Goal: Information Seeking & Learning: Check status

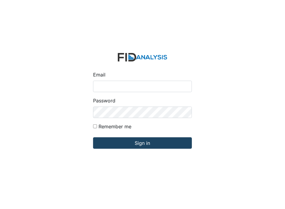
type input "[PERSON_NAME][EMAIL_ADDRESS][DOMAIN_NAME]"
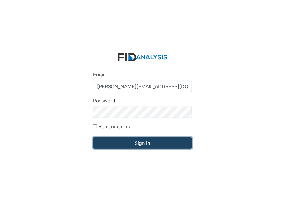
click at [132, 145] on input "Sign in" at bounding box center [142, 142] width 99 height 11
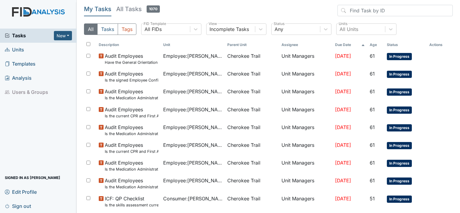
click at [88, 35] on button "All" at bounding box center [91, 28] width 14 height 11
click at [24, 50] on span "Units" at bounding box center [14, 49] width 19 height 9
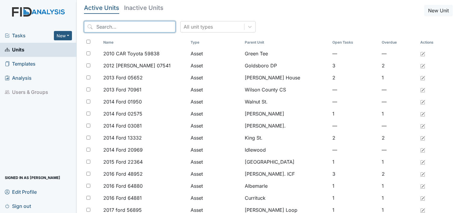
click at [107, 24] on input "search" at bounding box center [129, 26] width 91 height 11
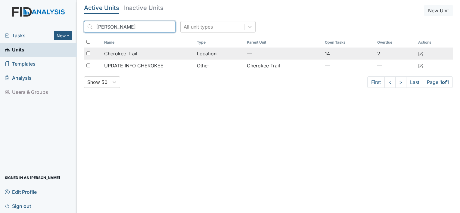
type input "cherok"
click at [109, 54] on span "Cherokee Trail" at bounding box center [120, 53] width 33 height 7
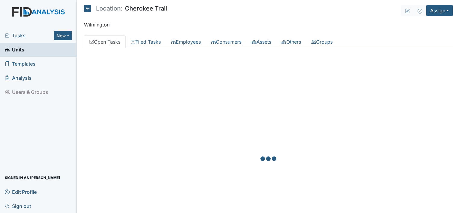
click at [109, 54] on div at bounding box center [268, 159] width 369 height 213
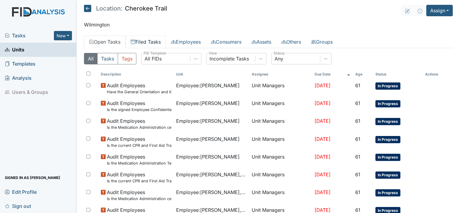
click at [152, 41] on link "Filed Tasks" at bounding box center [146, 42] width 40 height 13
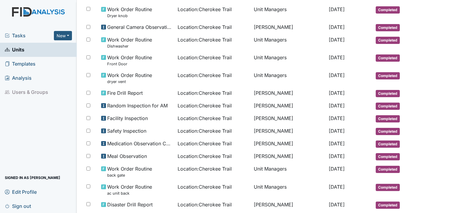
scroll to position [318, 0]
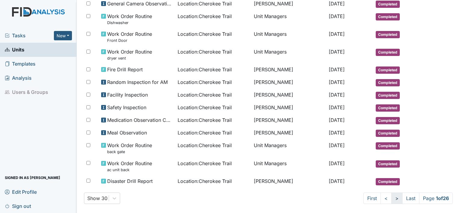
drag, startPoint x: 389, startPoint y: 192, endPoint x: 387, endPoint y: 195, distance: 3.8
click at [391, 195] on link ">" at bounding box center [396, 198] width 11 height 11
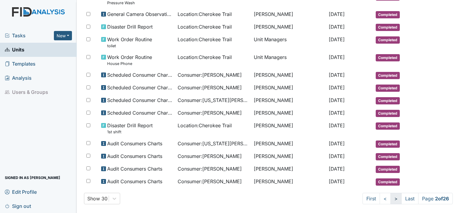
click at [390, 195] on link ">" at bounding box center [395, 198] width 11 height 11
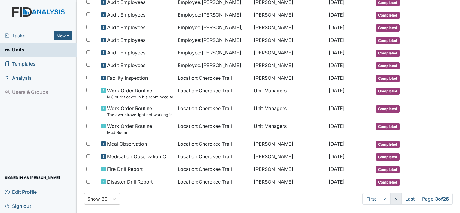
click at [390, 195] on link ">" at bounding box center [395, 198] width 11 height 11
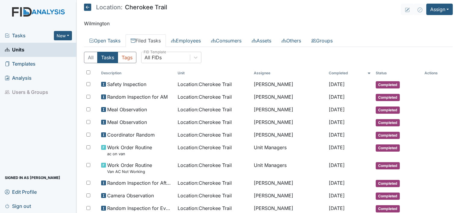
scroll to position [0, 0]
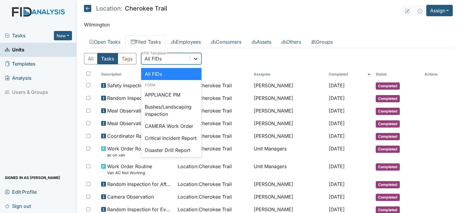
click at [195, 60] on icon at bounding box center [196, 59] width 6 height 6
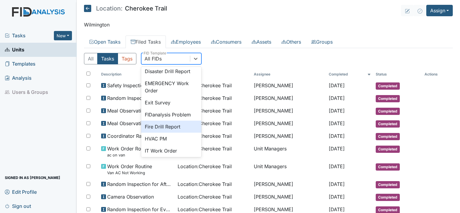
click at [165, 133] on div "Fire Drill Report" at bounding box center [171, 127] width 60 height 12
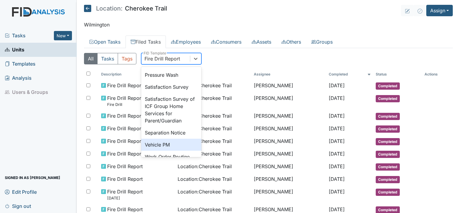
scroll to position [229, 0]
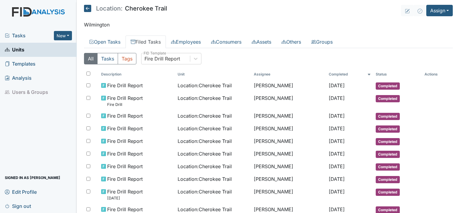
click at [449, 57] on main "Location: Cherokee Trail Assign Assign Form Assign Inspection Assign Document A…" at bounding box center [268, 106] width 383 height 213
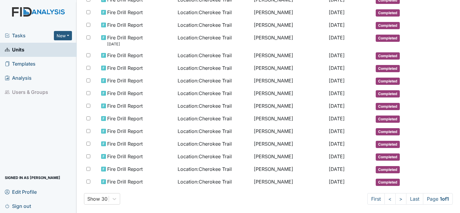
scroll to position [156, 0]
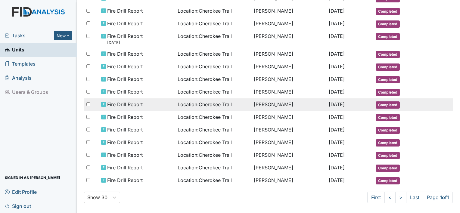
click at [330, 103] on span "[DATE]" at bounding box center [337, 104] width 16 height 6
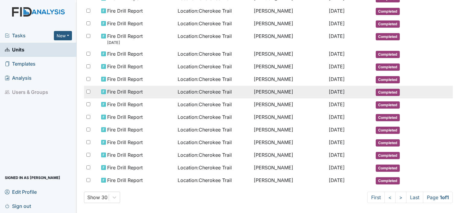
click at [329, 90] on span "[DATE]" at bounding box center [337, 92] width 16 height 6
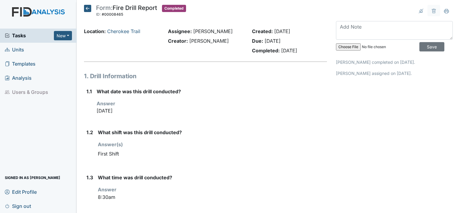
click at [89, 9] on icon at bounding box center [87, 8] width 7 height 7
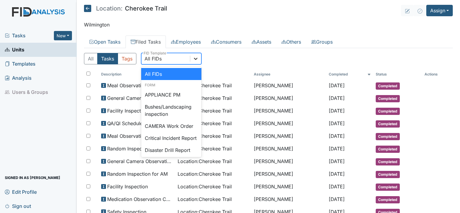
click at [195, 61] on icon at bounding box center [196, 59] width 6 height 6
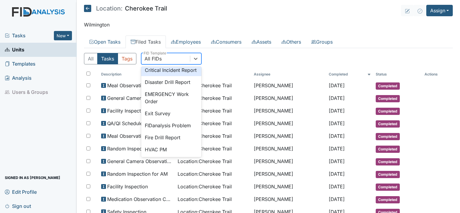
scroll to position [80, 0]
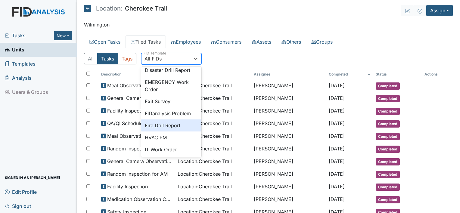
click at [174, 131] on div "Fire Drill Report" at bounding box center [171, 125] width 60 height 12
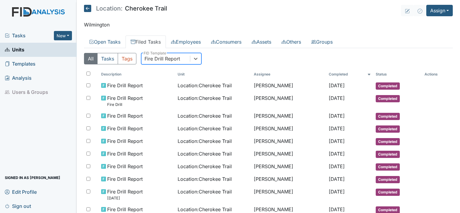
scroll to position [156, 0]
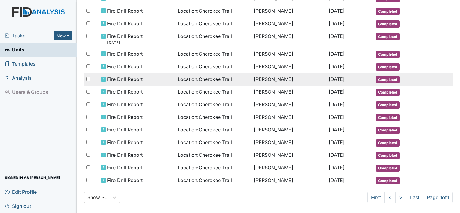
click at [344, 80] on td "[DATE]" at bounding box center [349, 79] width 47 height 13
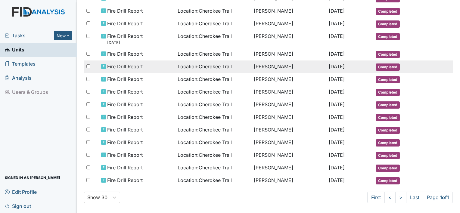
click at [254, 69] on td "[PERSON_NAME]" at bounding box center [288, 66] width 75 height 13
click at [252, 64] on td "[PERSON_NAME]" at bounding box center [288, 66] width 75 height 13
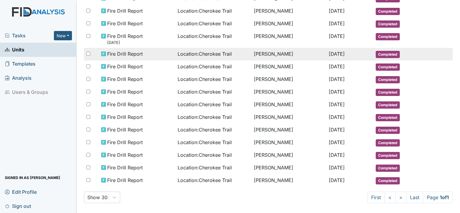
click at [329, 53] on span "[DATE]" at bounding box center [337, 54] width 16 height 6
